Goal: Information Seeking & Learning: Find specific page/section

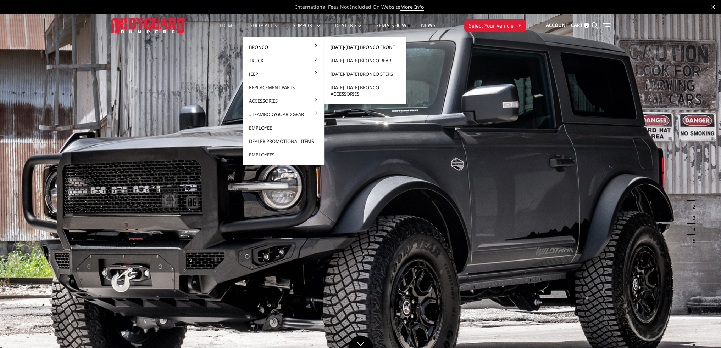
click at [343, 47] on link "[DATE]-[DATE] Bronco Front" at bounding box center [365, 46] width 76 height 13
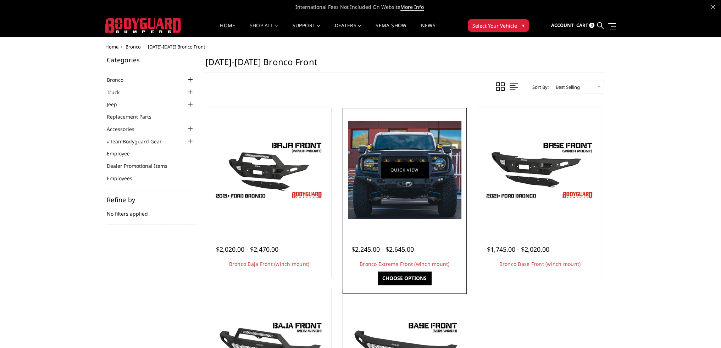
click at [392, 174] on link "Quick view" at bounding box center [404, 170] width 47 height 17
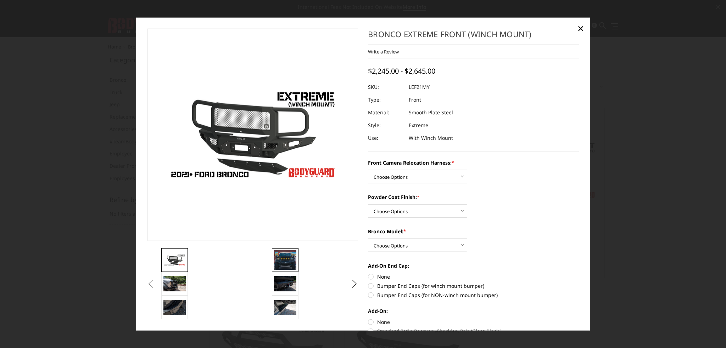
click at [278, 258] on img at bounding box center [285, 260] width 22 height 19
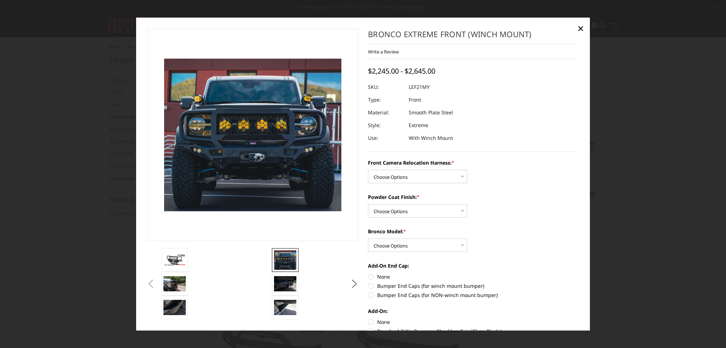
click at [276, 196] on img at bounding box center [252, 134] width 177 height 153
click at [292, 164] on img at bounding box center [204, 110] width 454 height 391
click at [580, 28] on span "×" at bounding box center [580, 28] width 6 height 15
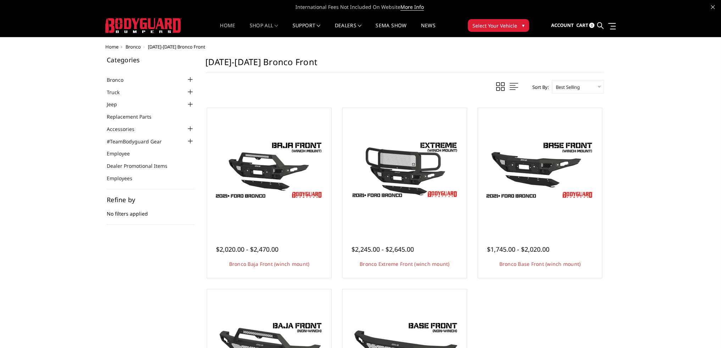
click at [221, 24] on link "Home" at bounding box center [227, 30] width 15 height 14
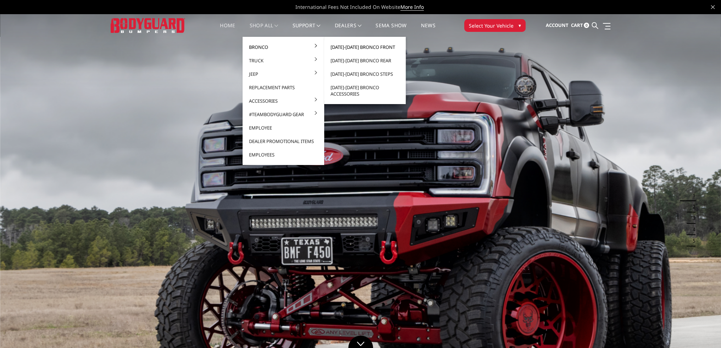
click at [360, 48] on link "[DATE]-[DATE] Bronco Front" at bounding box center [365, 46] width 76 height 13
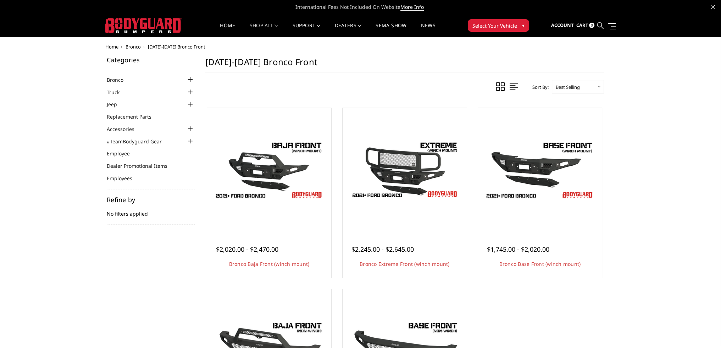
click at [601, 26] on icon at bounding box center [600, 25] width 6 height 6
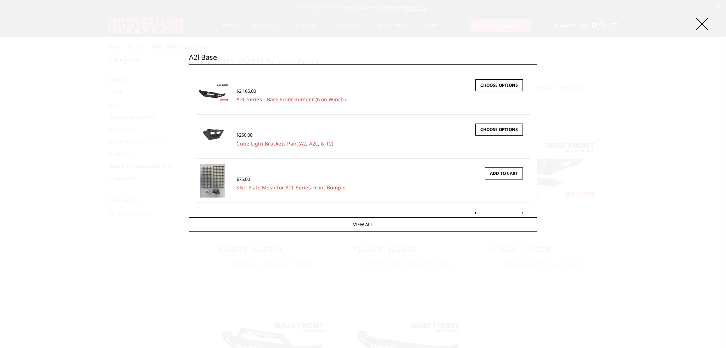
type input "a2l base"
click at [701, 24] on icon at bounding box center [702, 24] width 12 height 12
